Goal: Task Accomplishment & Management: Manage account settings

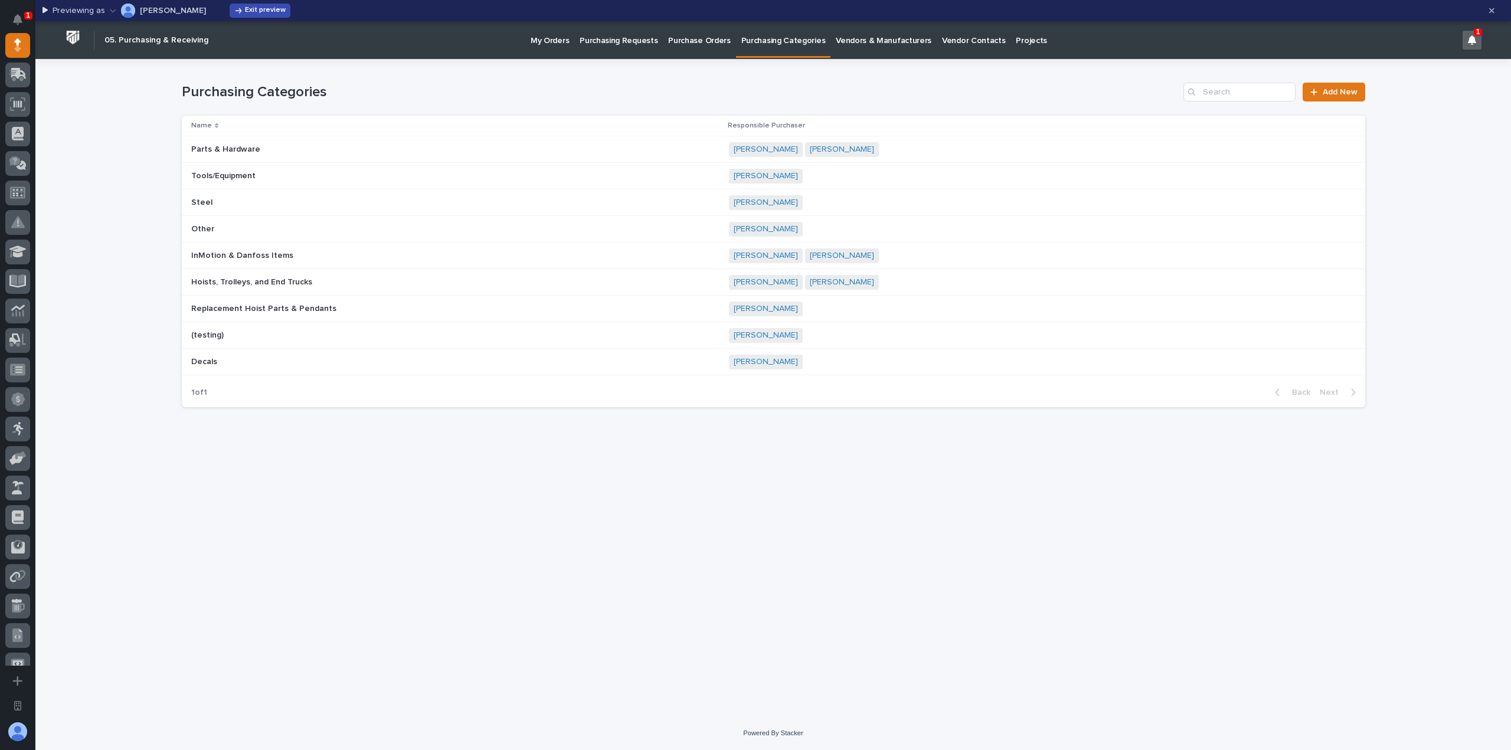
click at [245, 13] on span "Exit preview" at bounding box center [265, 10] width 41 height 9
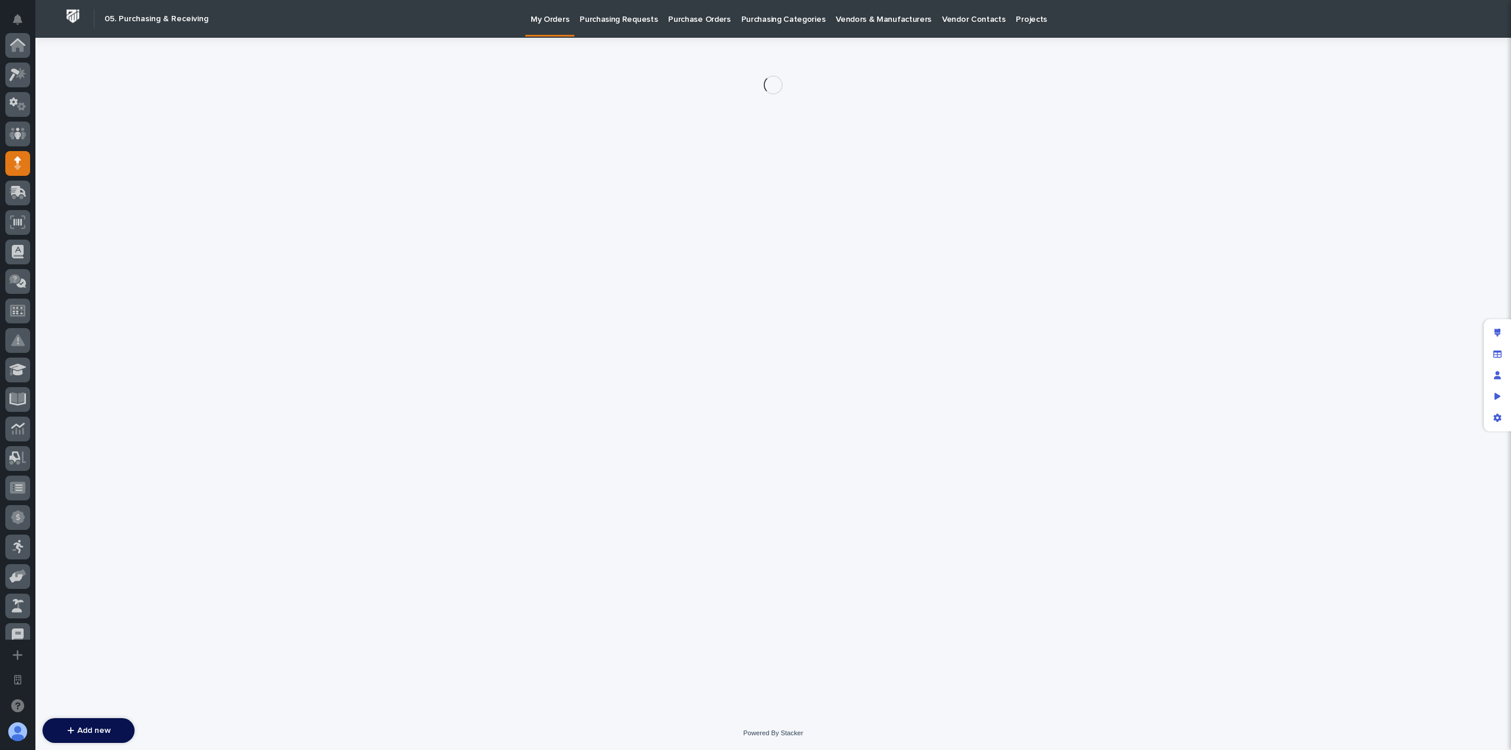
scroll to position [118, 0]
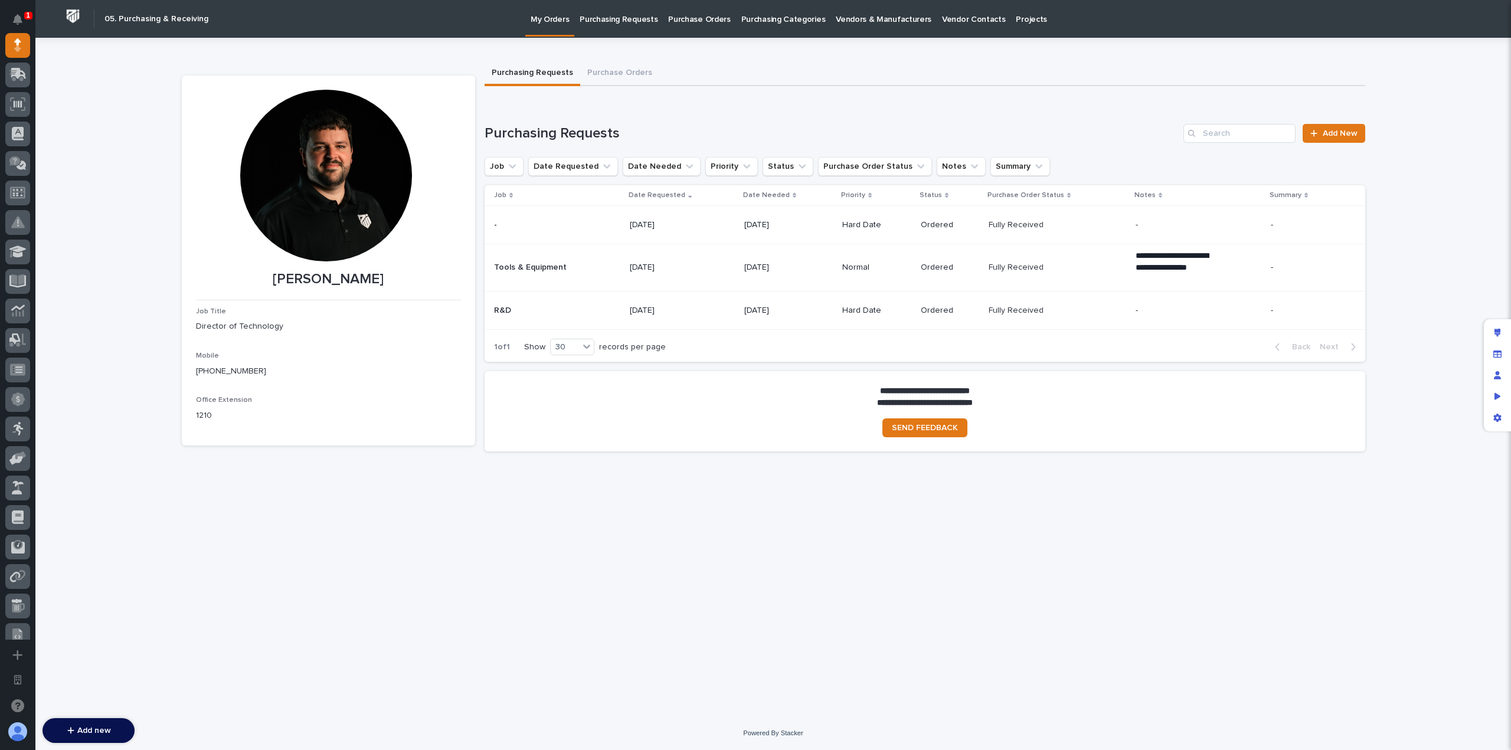
click at [777, 21] on p "Purchasing Categories" at bounding box center [783, 12] width 84 height 25
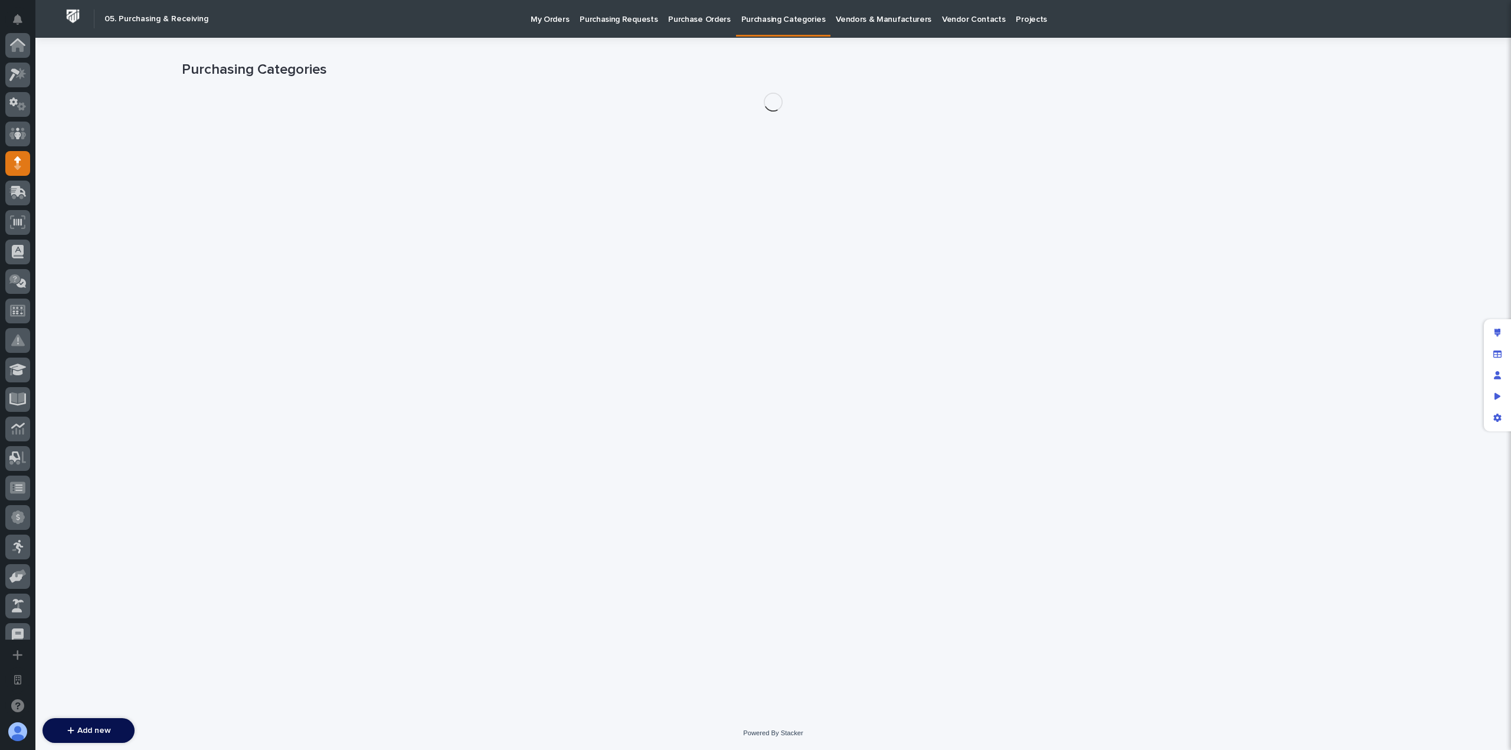
scroll to position [118, 0]
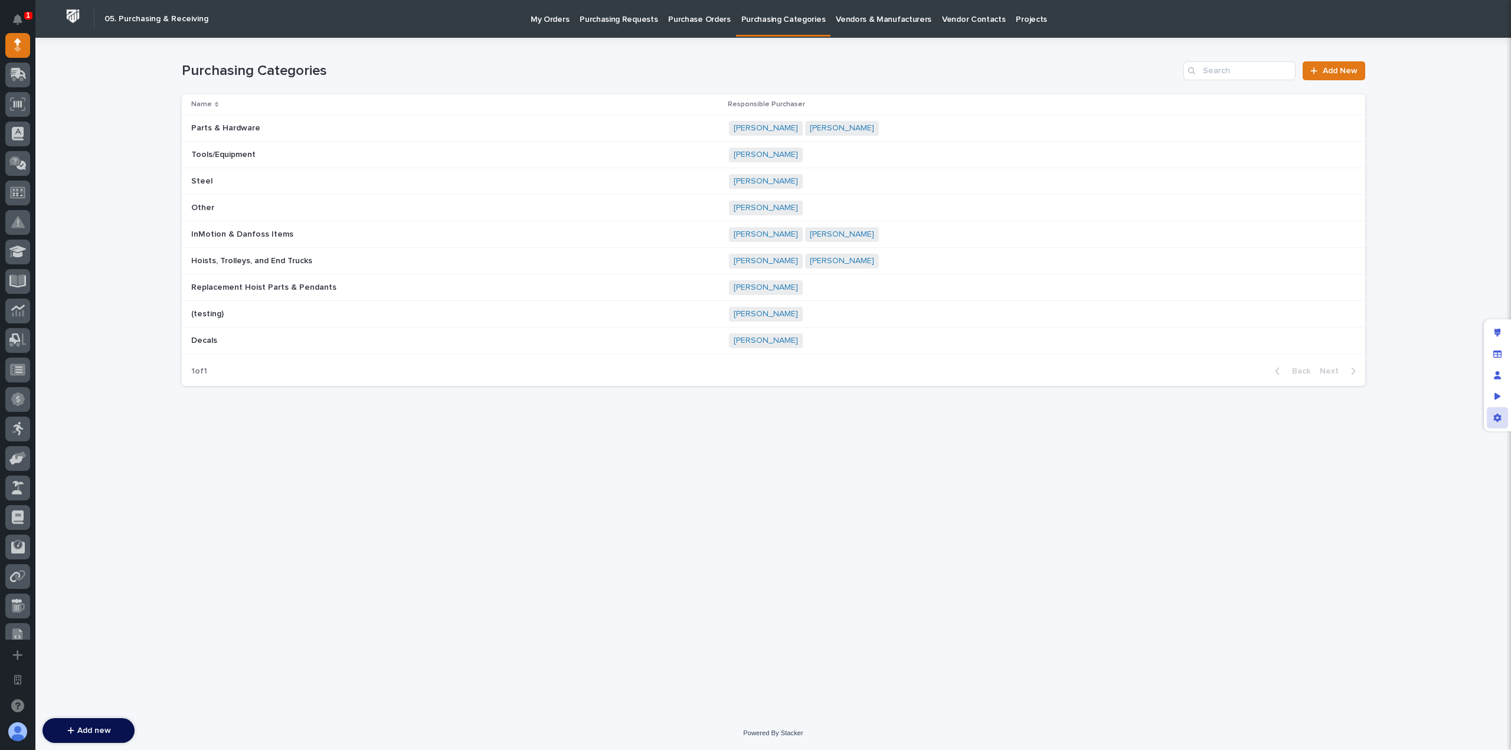
click at [1490, 414] on div "App settings" at bounding box center [1497, 417] width 21 height 21
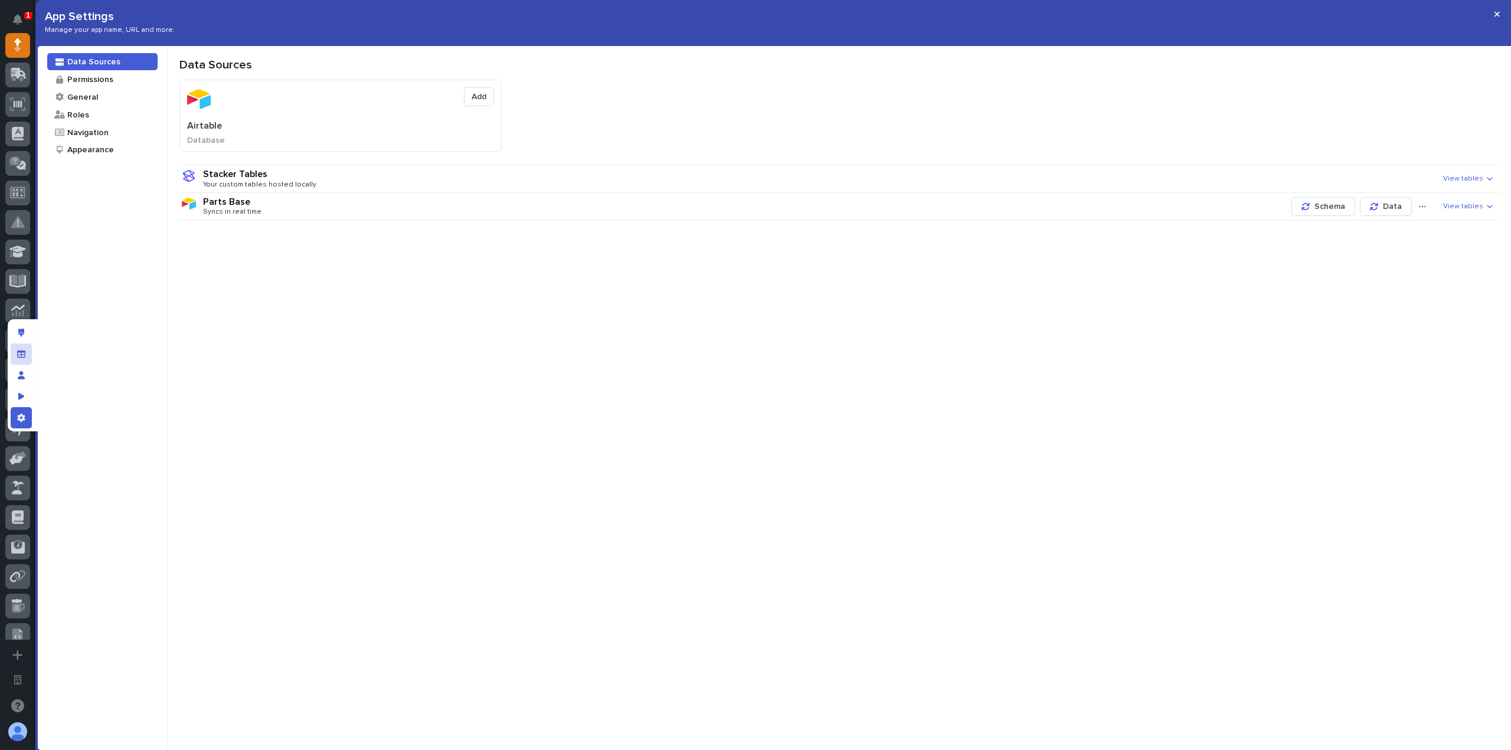
click at [31, 349] on div at bounding box center [23, 375] width 30 height 112
click at [30, 351] on div "Manage fields and data" at bounding box center [21, 353] width 21 height 21
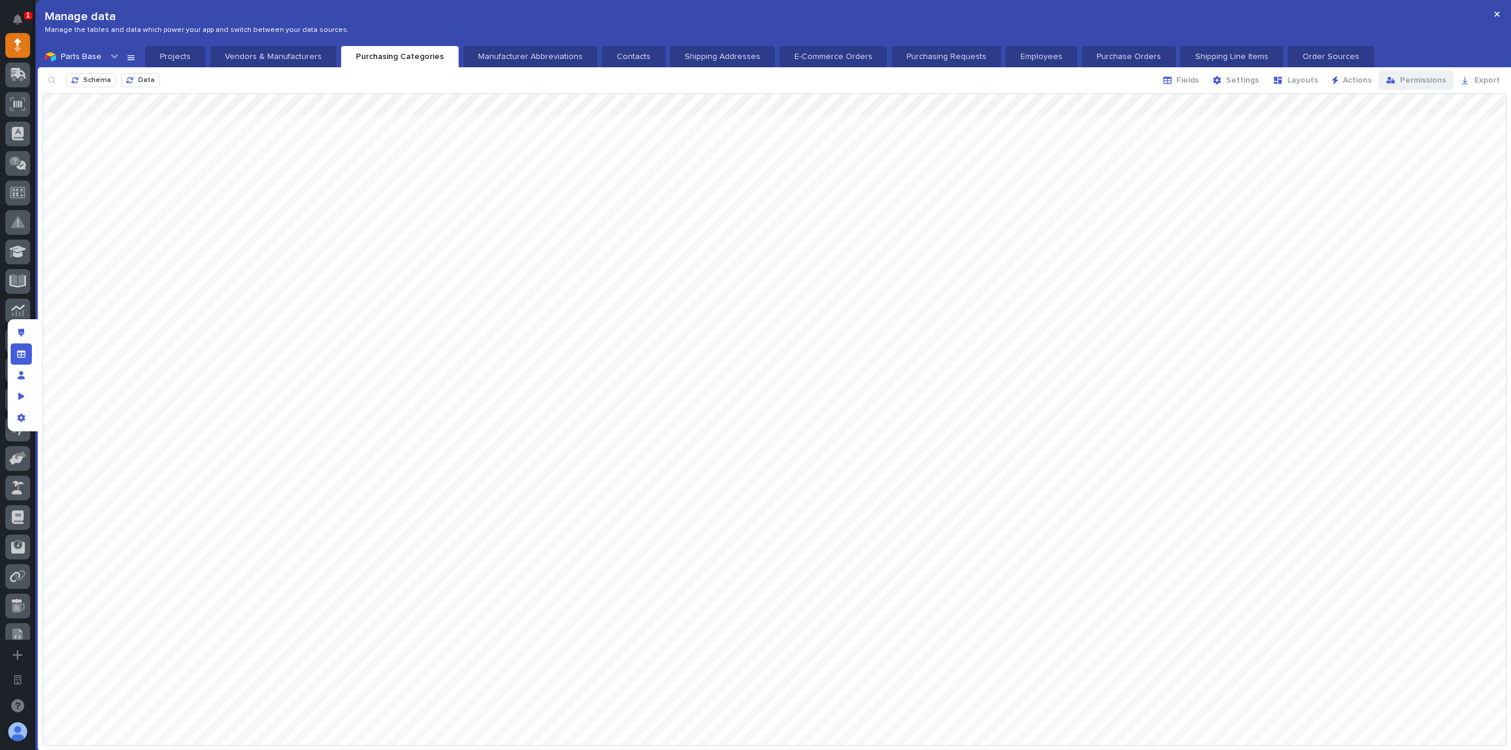
click at [1416, 86] on span "Permissions" at bounding box center [1423, 80] width 46 height 11
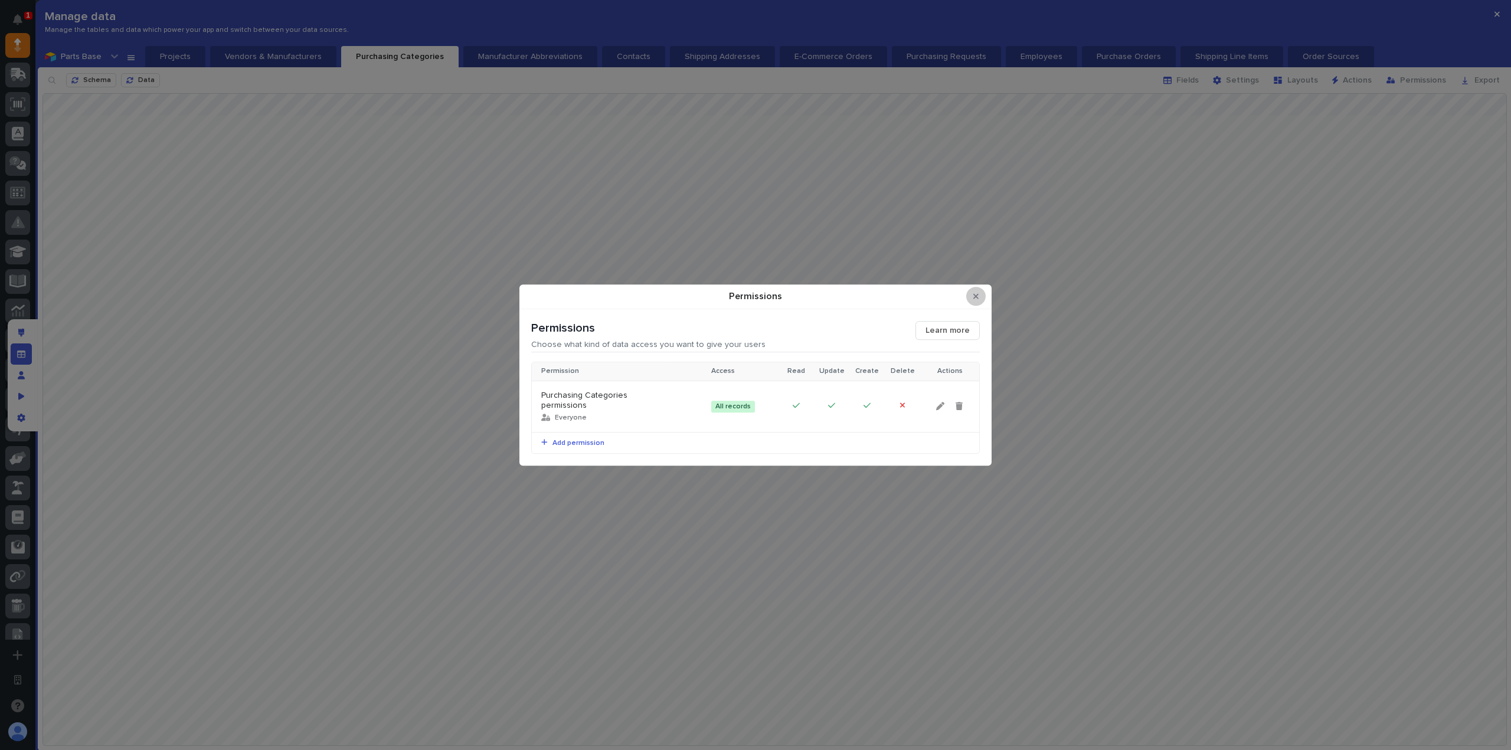
click at [977, 299] on icon "Close Modal" at bounding box center [975, 296] width 5 height 5
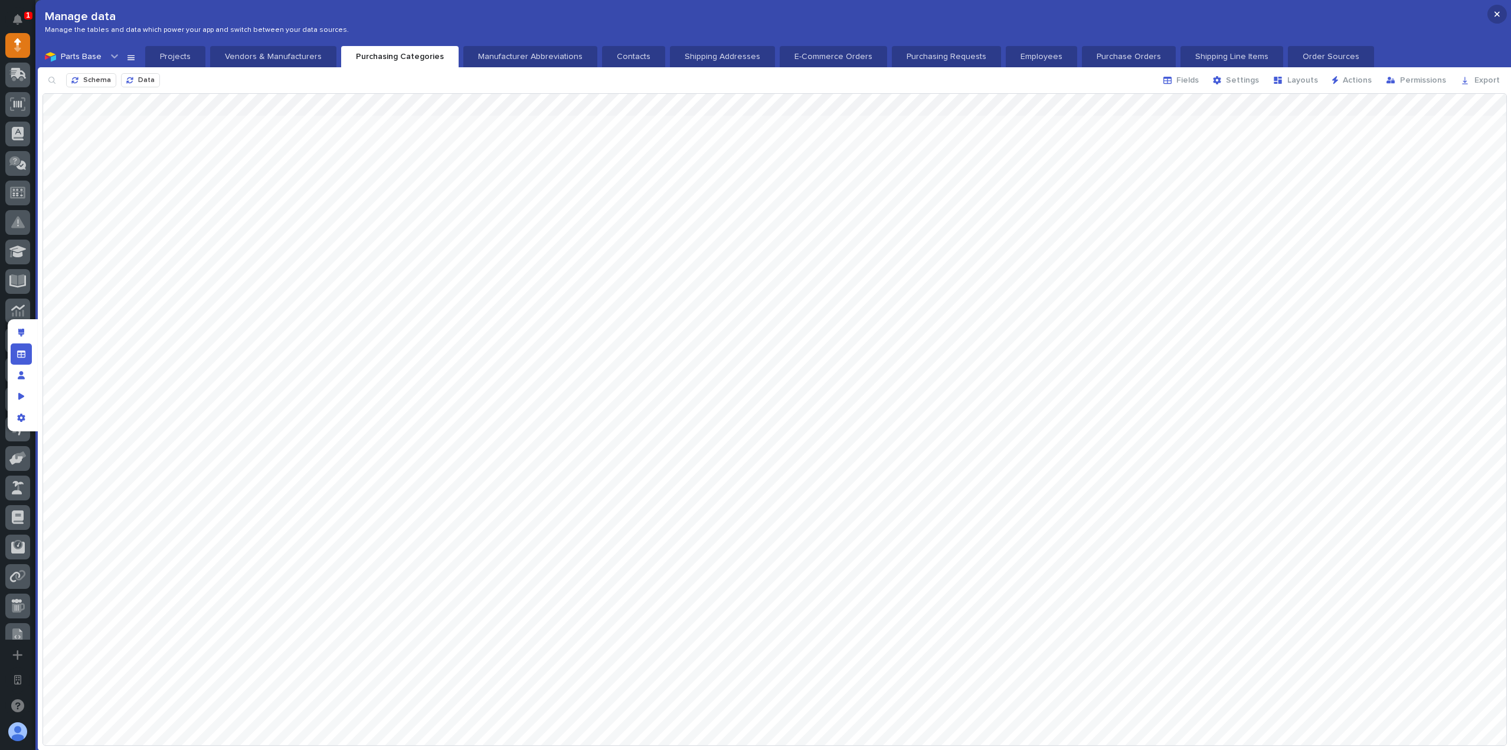
click at [1497, 14] on icon "button" at bounding box center [1496, 14] width 5 height 5
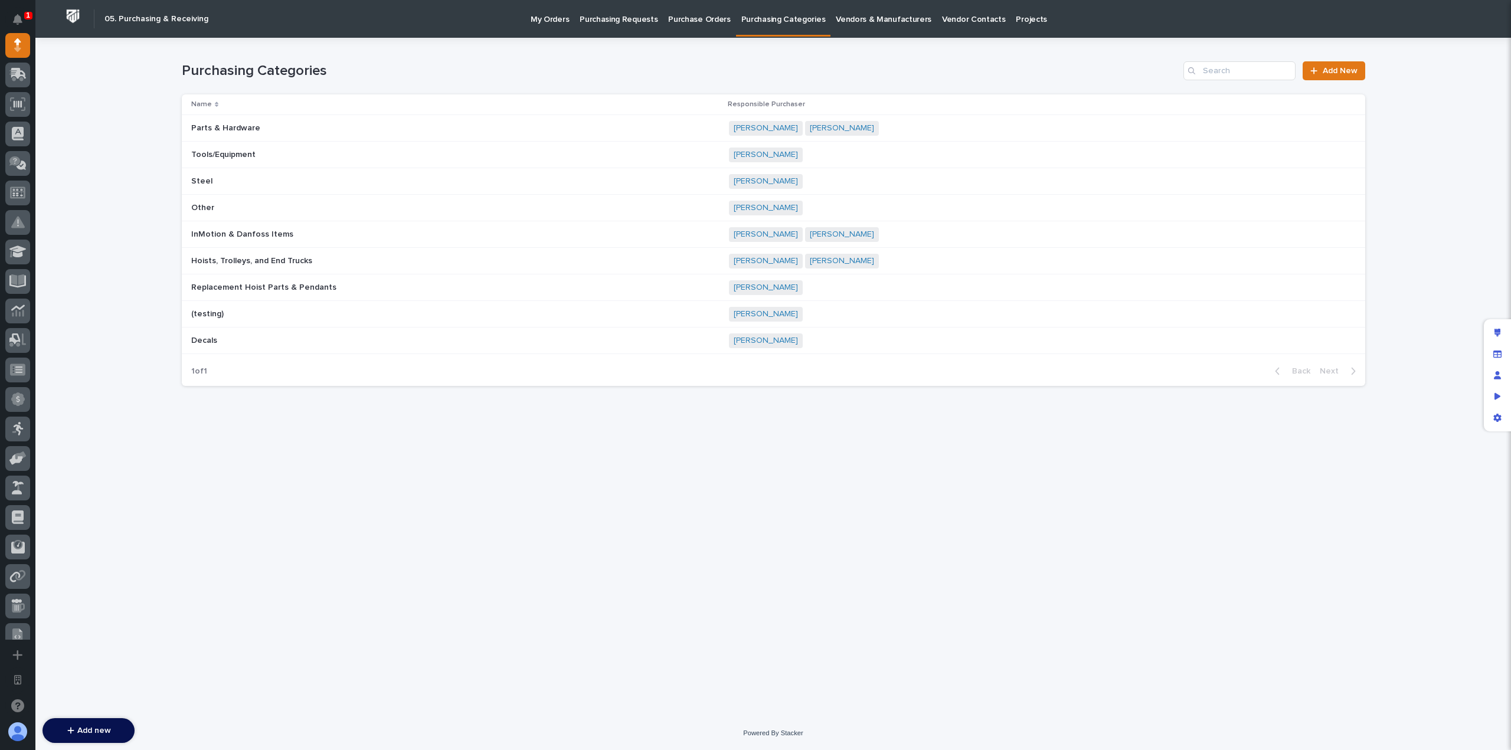
click at [732, 396] on div "Loading... Saving… Loading... Saving… Purchasing Categories Add New Name Respon…" at bounding box center [773, 362] width 1195 height 649
click at [1491, 353] on div "Manage fields and data" at bounding box center [1497, 353] width 21 height 21
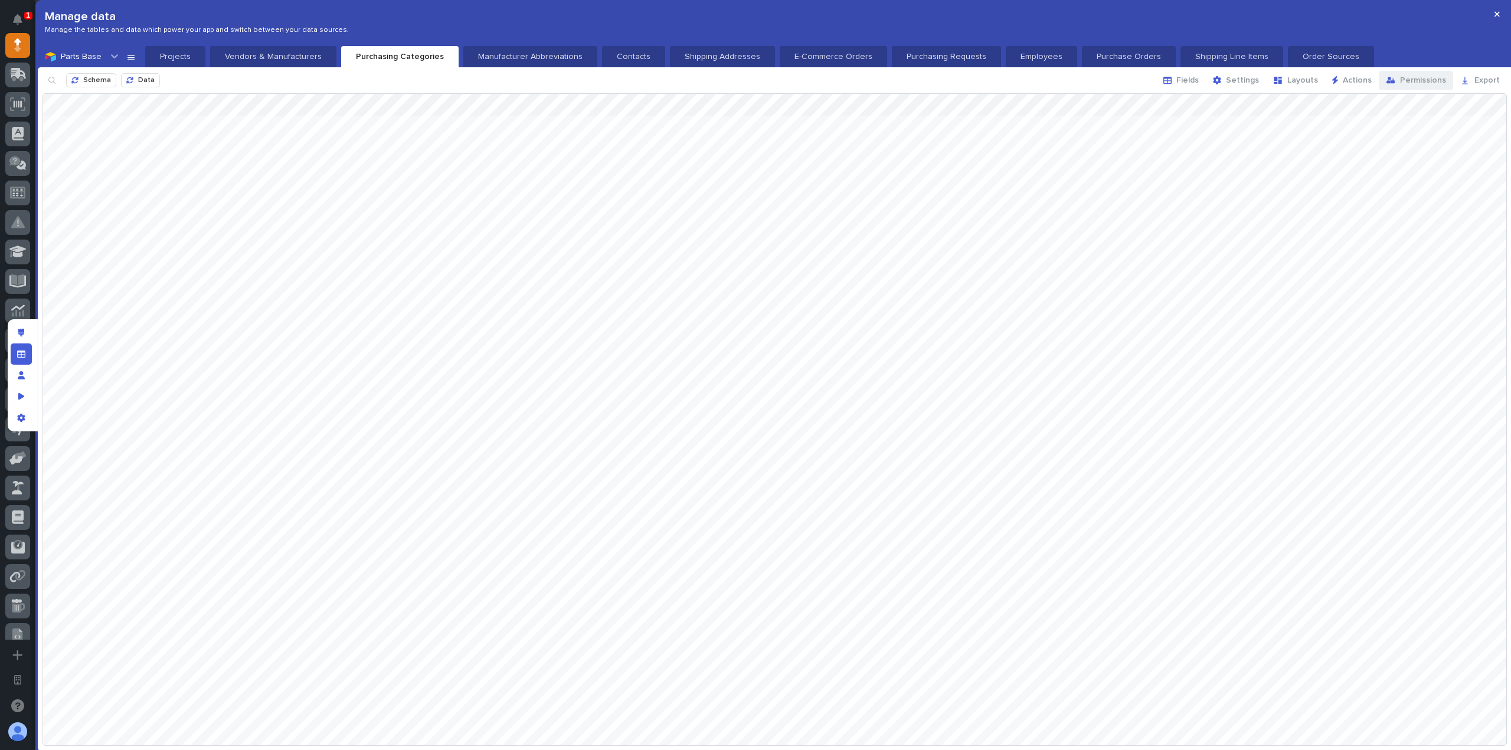
click at [1425, 74] on button "Permissions" at bounding box center [1416, 80] width 74 height 19
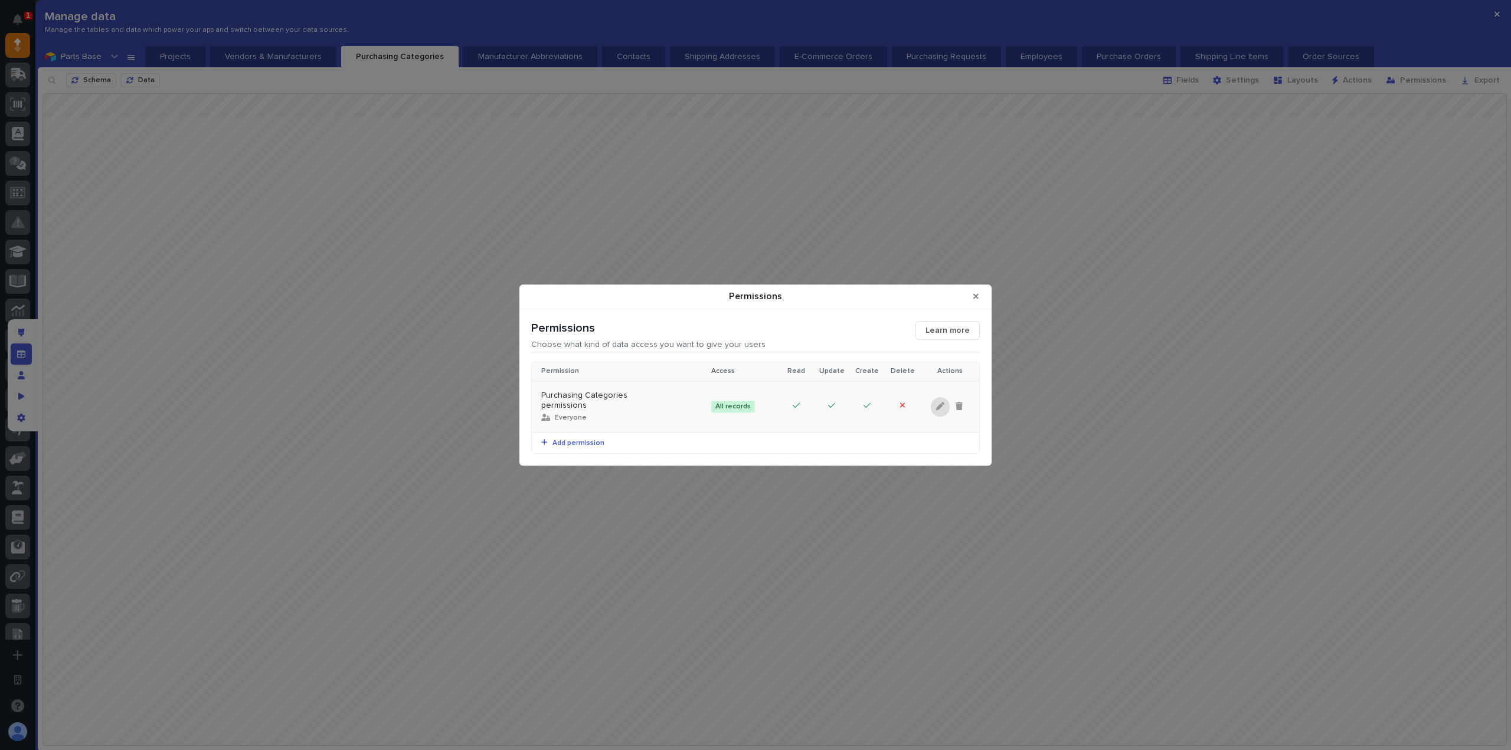
click at [945, 407] on div "Permissions" at bounding box center [940, 406] width 19 height 19
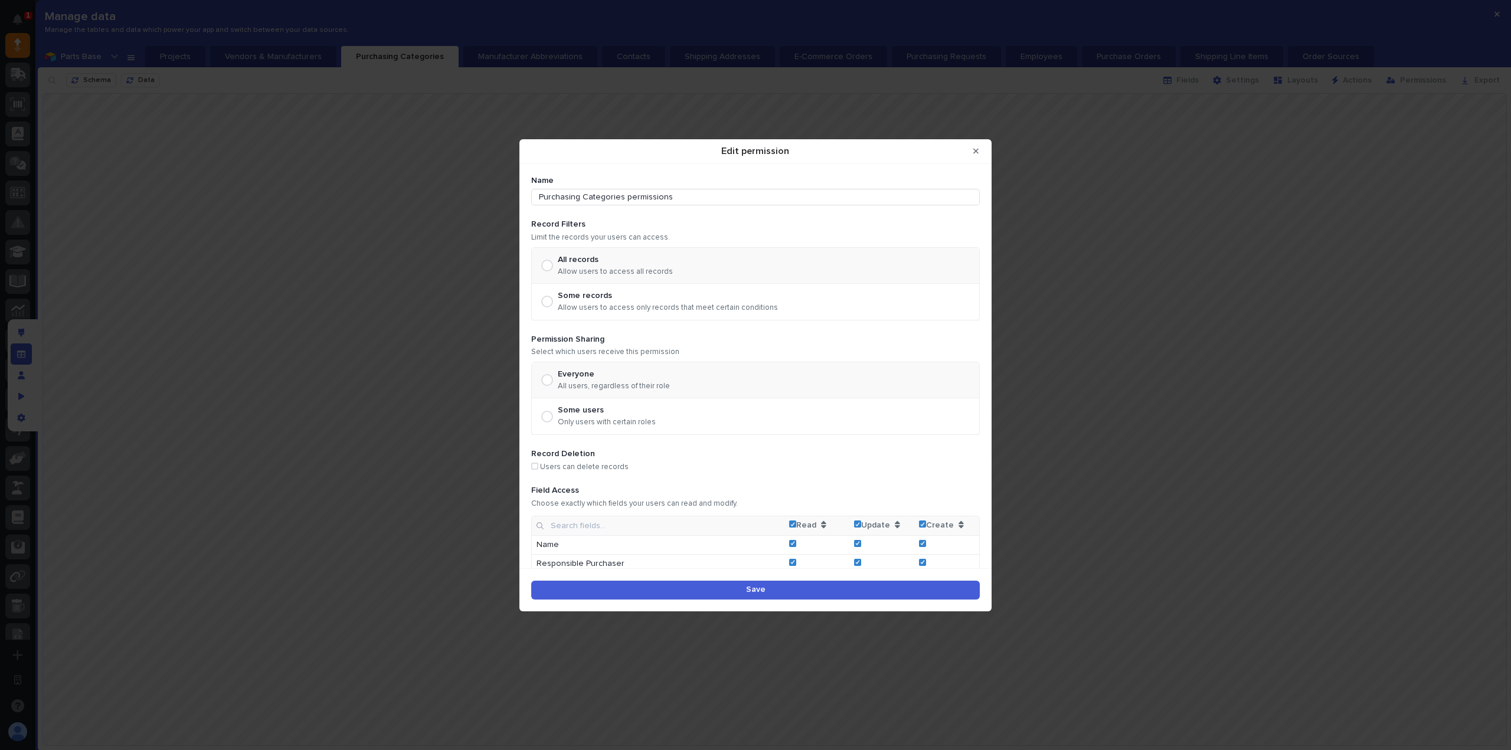
click at [591, 414] on div "Some users Only users with certain roles" at bounding box center [607, 415] width 98 height 21
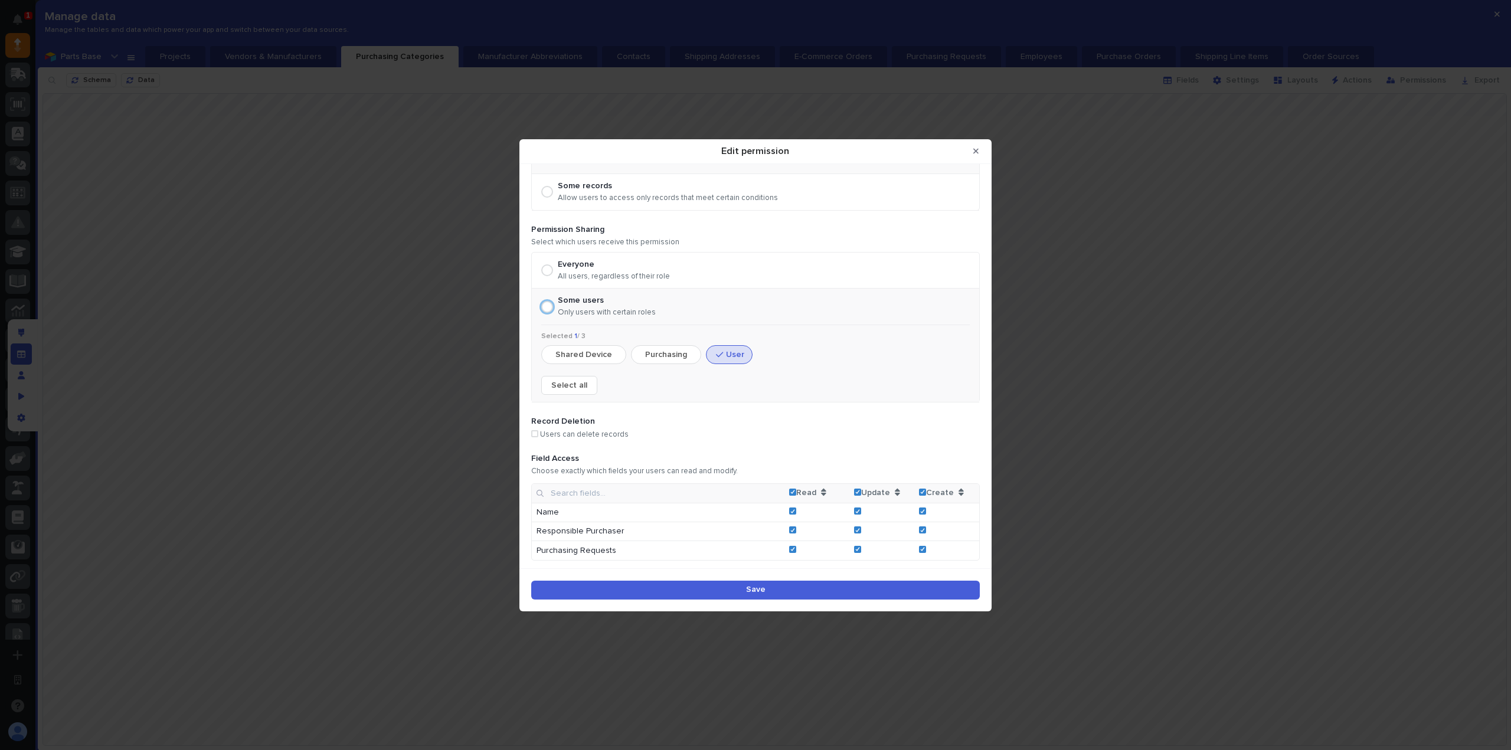
scroll to position [111, 0]
click at [659, 354] on button "Purchasing" at bounding box center [666, 353] width 70 height 19
click at [728, 352] on button "User" at bounding box center [729, 353] width 47 height 19
click at [764, 590] on span "Save" at bounding box center [755, 589] width 19 height 11
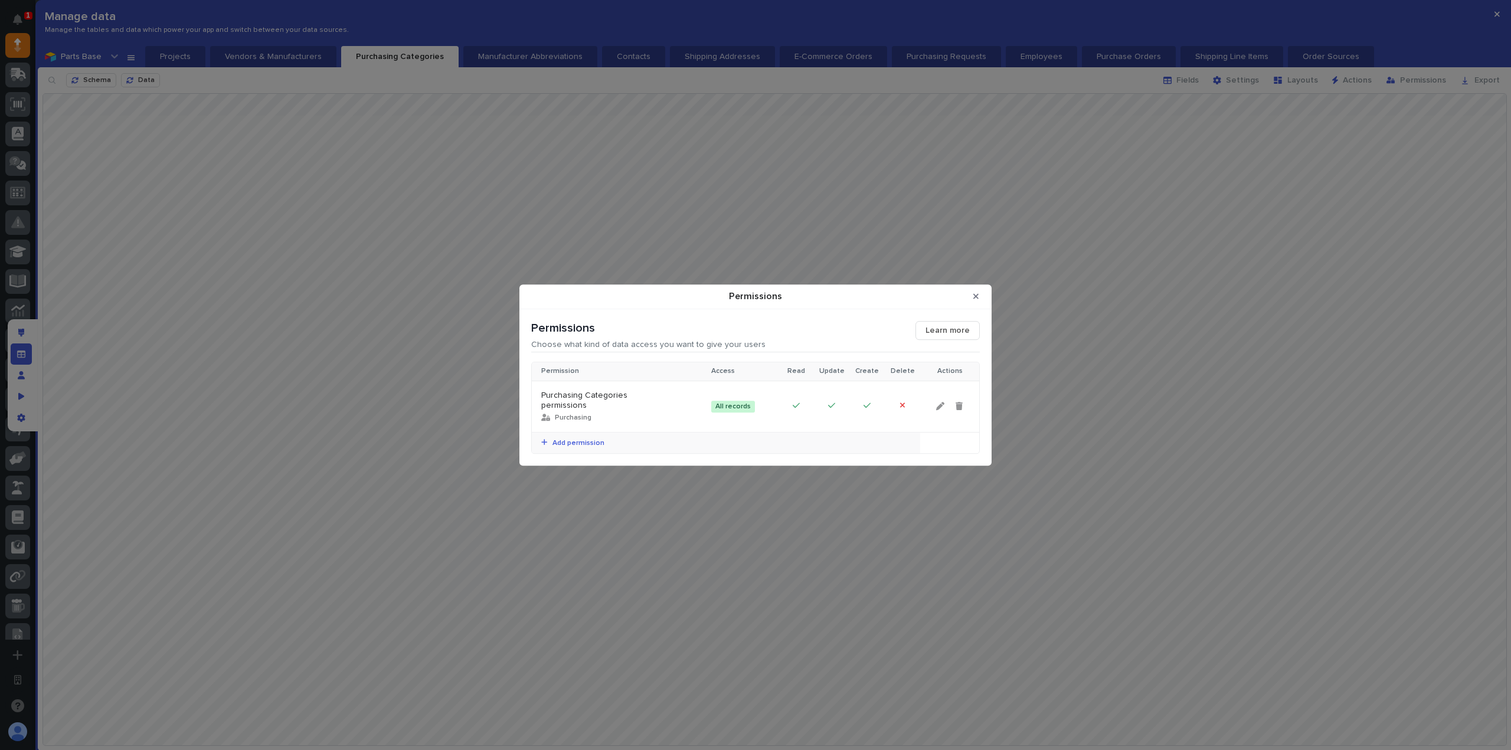
click at [584, 440] on span "Add permission" at bounding box center [576, 443] width 57 height 7
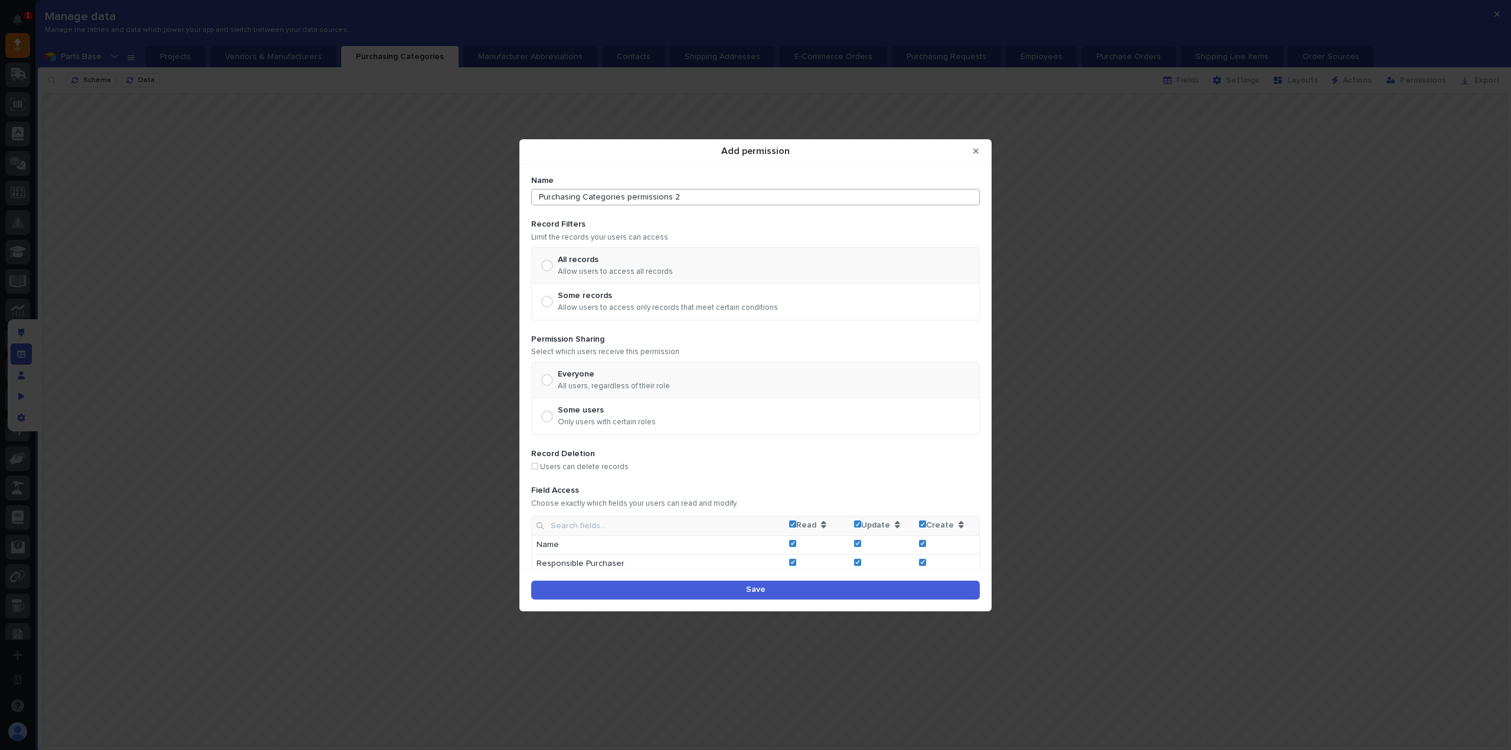
drag, startPoint x: 690, startPoint y: 192, endPoint x: 488, endPoint y: 184, distance: 202.6
click at [488, 184] on div "Add permission Name Purchasing Categories permissions 2 Record Filters Limit th…" at bounding box center [755, 375] width 1511 height 750
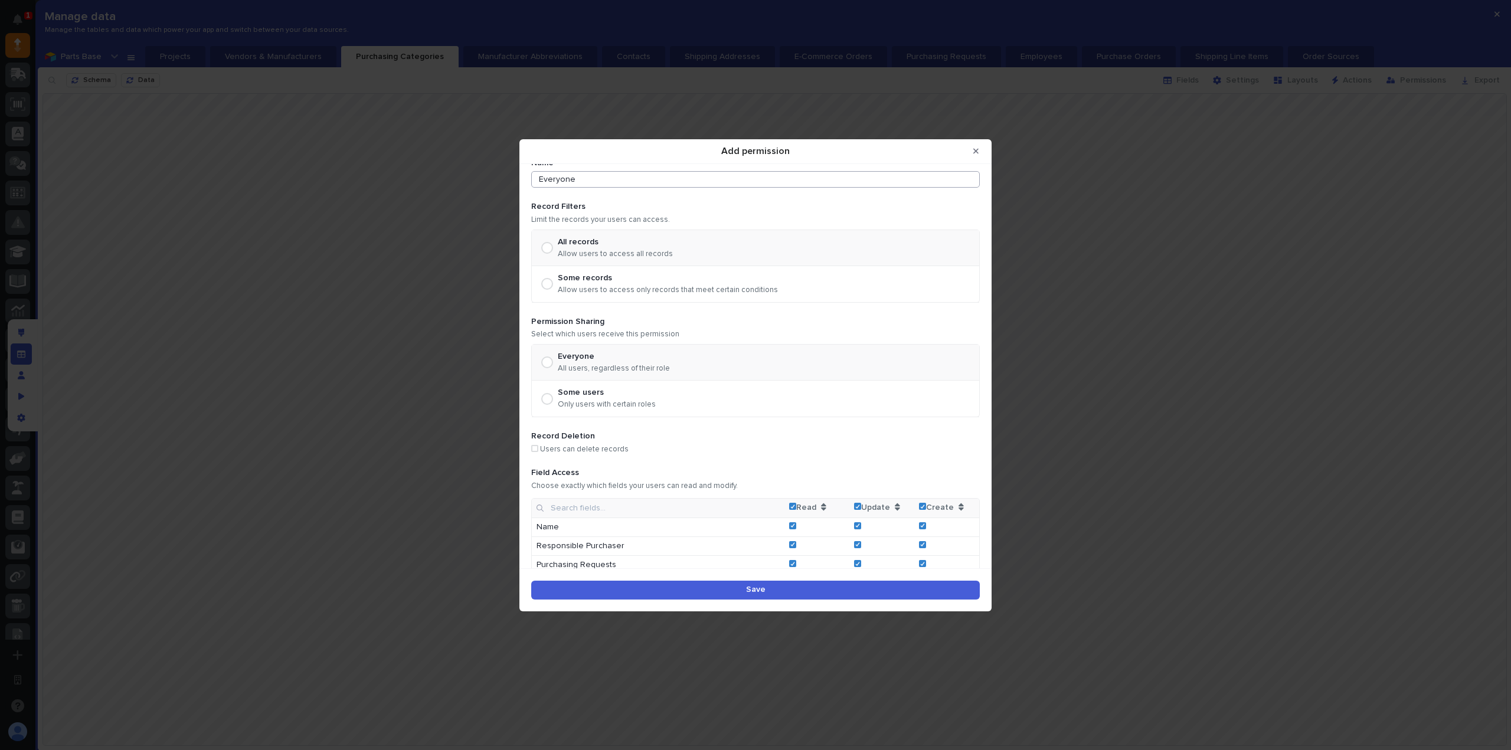
scroll to position [33, 0]
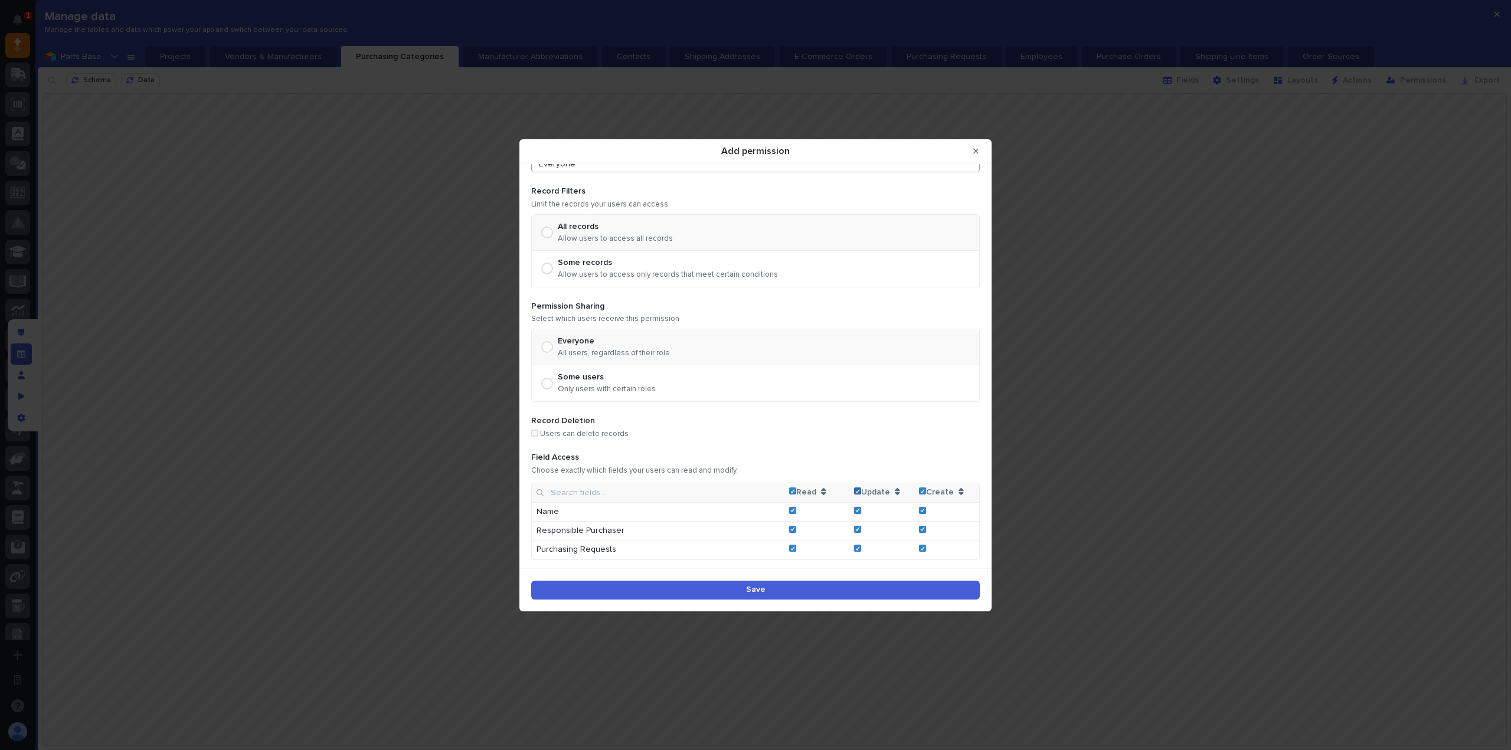
drag, startPoint x: 850, startPoint y: 489, endPoint x: 857, endPoint y: 489, distance: 7.1
click at [855, 489] on icon "Add permission" at bounding box center [857, 491] width 5 height 4
type input "Everyone"
click at [920, 489] on icon "Add permission" at bounding box center [922, 491] width 5 height 4
click at [865, 588] on button "Save" at bounding box center [755, 590] width 449 height 19
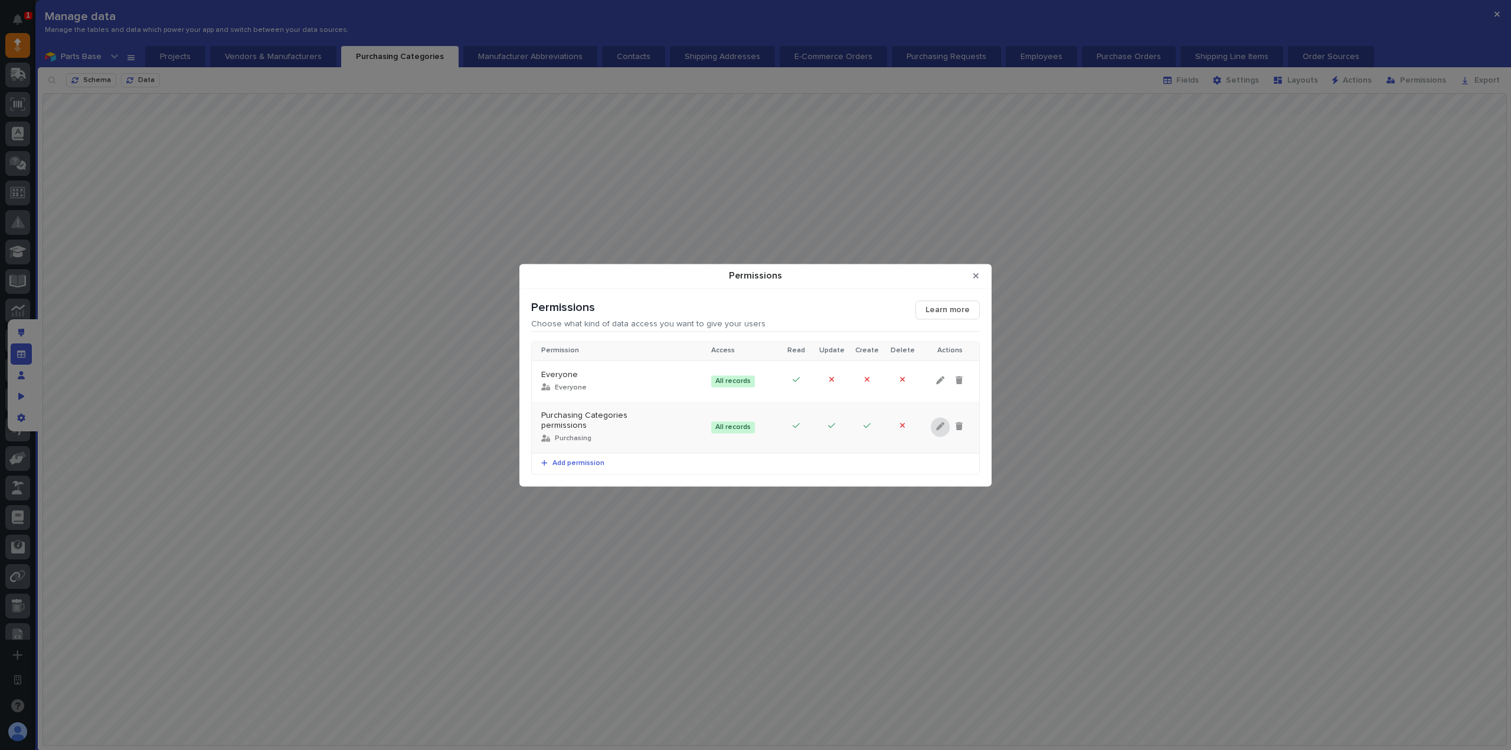
click at [941, 425] on icon "Permissions" at bounding box center [940, 427] width 8 height 8
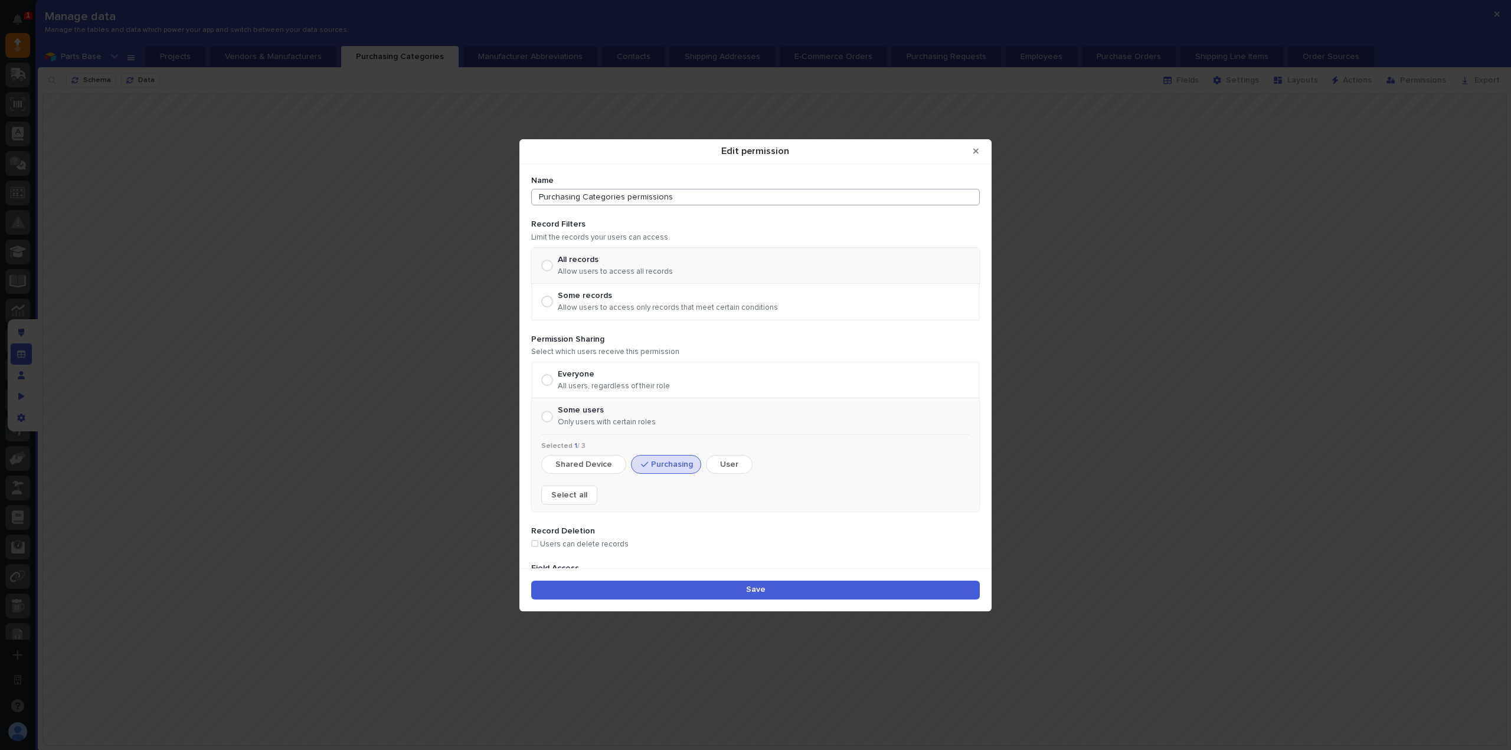
drag, startPoint x: 686, startPoint y: 198, endPoint x: 582, endPoint y: 201, distance: 104.5
click at [582, 201] on input "Purchasing Categories permissions" at bounding box center [755, 197] width 449 height 17
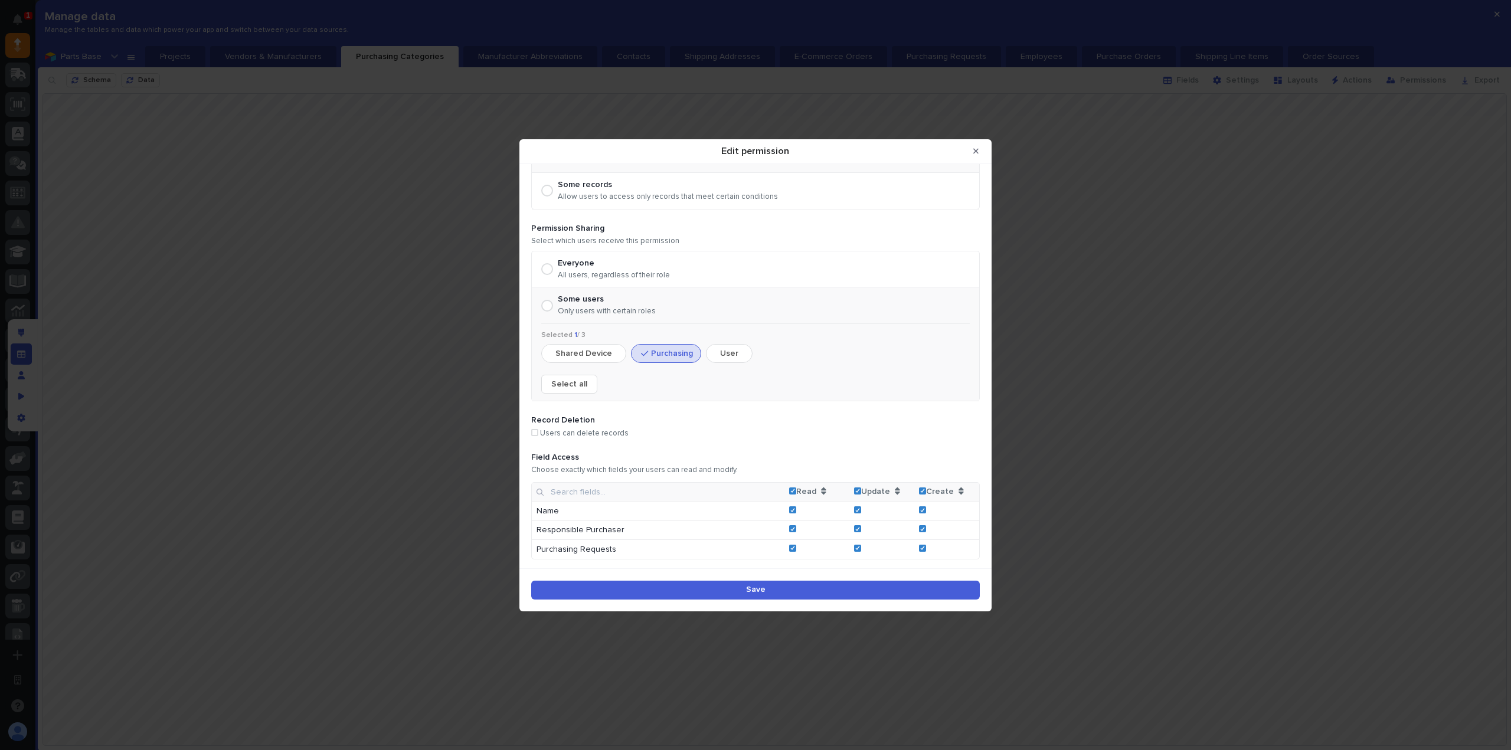
type input "Purchasing Team"
click at [798, 587] on button "Save" at bounding box center [755, 590] width 449 height 19
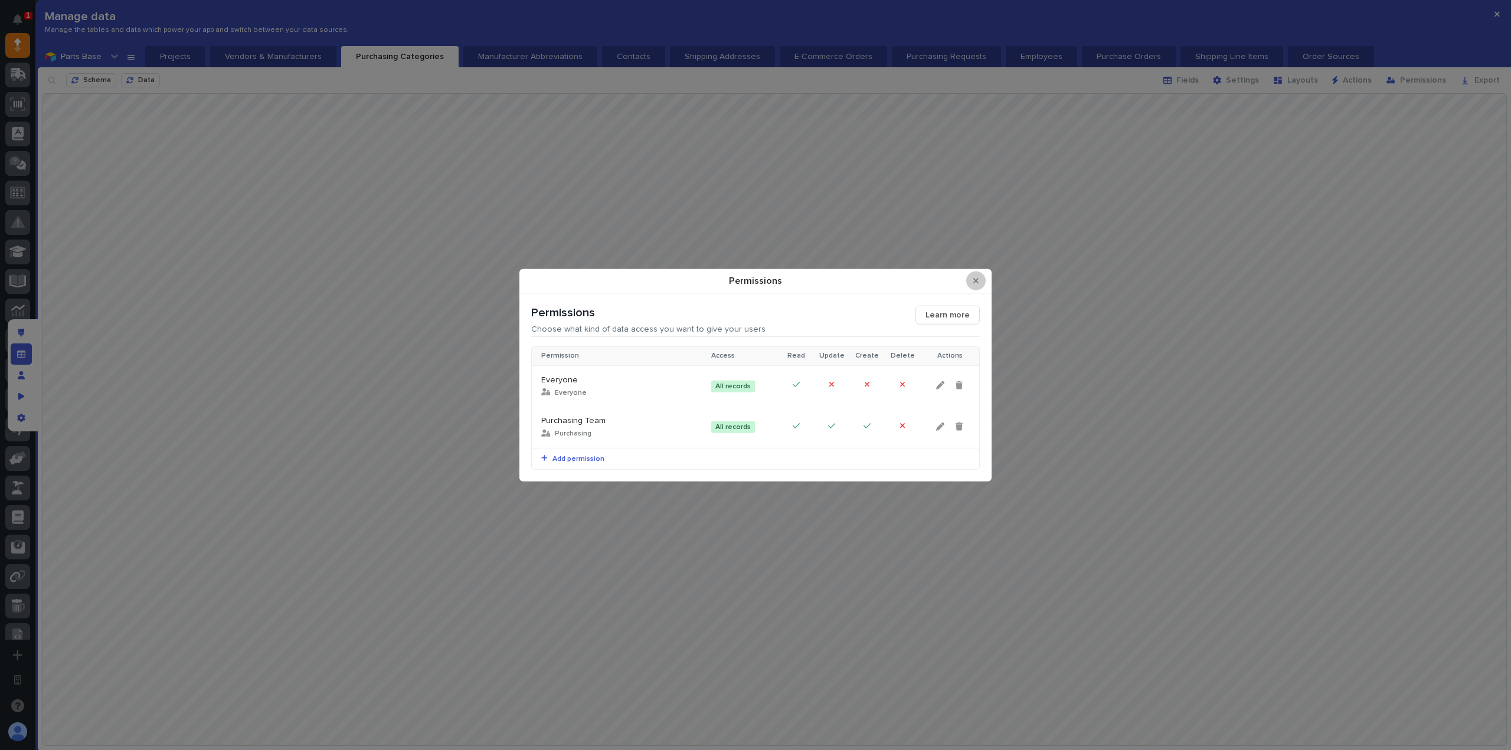
click at [979, 283] on button "Close Modal" at bounding box center [975, 280] width 19 height 19
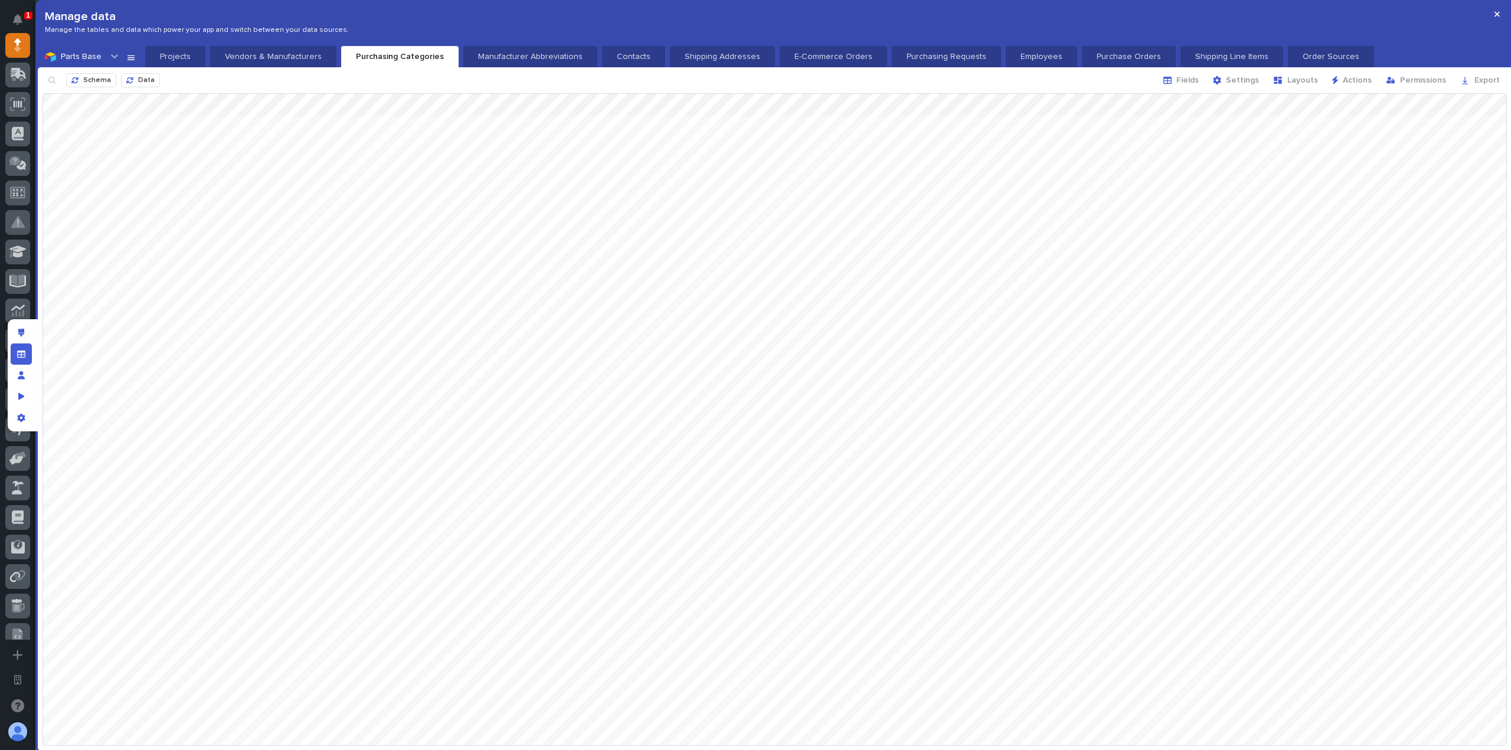
click at [1492, 14] on button "button" at bounding box center [1496, 14] width 19 height 19
